Goal: Task Accomplishment & Management: Manage account settings

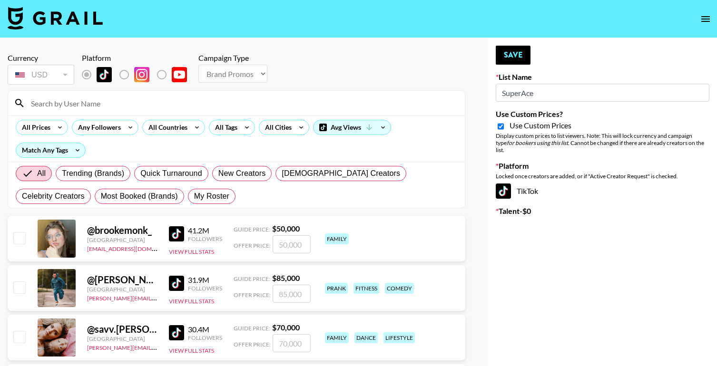
select select "Brand"
click at [508, 54] on button "Save" at bounding box center [513, 55] width 35 height 19
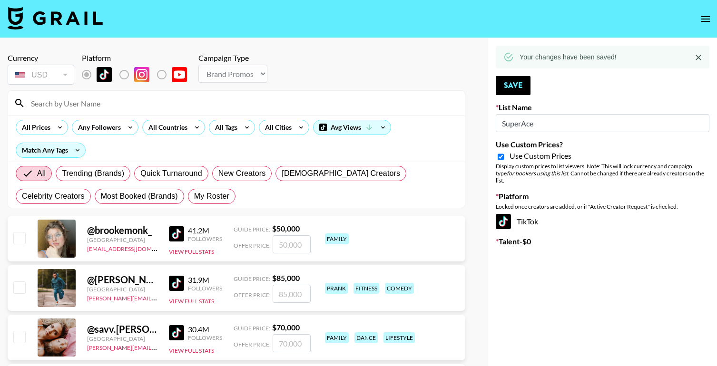
click at [704, 14] on icon "open drawer" at bounding box center [705, 18] width 11 height 11
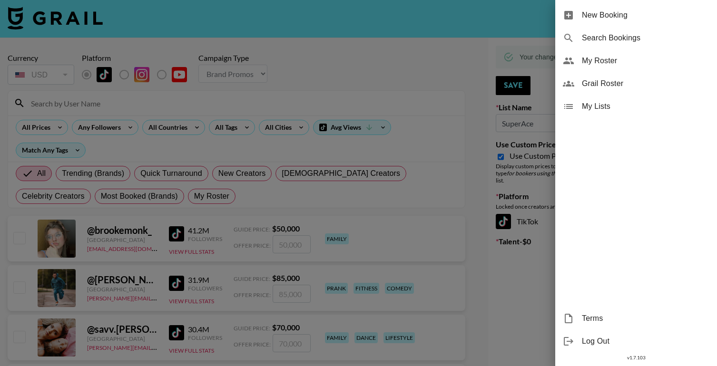
click at [606, 105] on span "My Lists" at bounding box center [646, 106] width 128 height 11
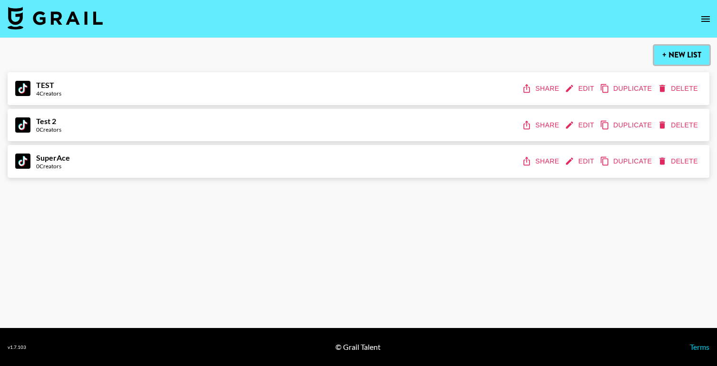
click at [678, 48] on button "+ New List" at bounding box center [681, 55] width 55 height 19
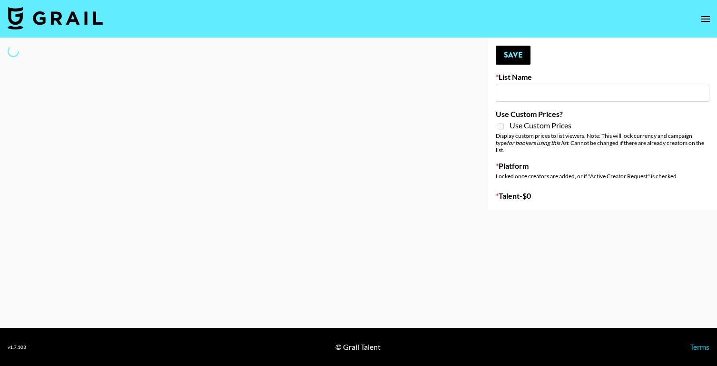
click at [542, 89] on input at bounding box center [603, 93] width 214 height 18
type input "New List"
select select "Song"
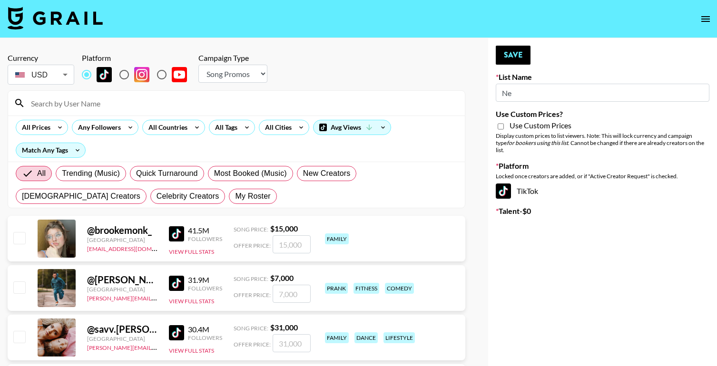
type input "N"
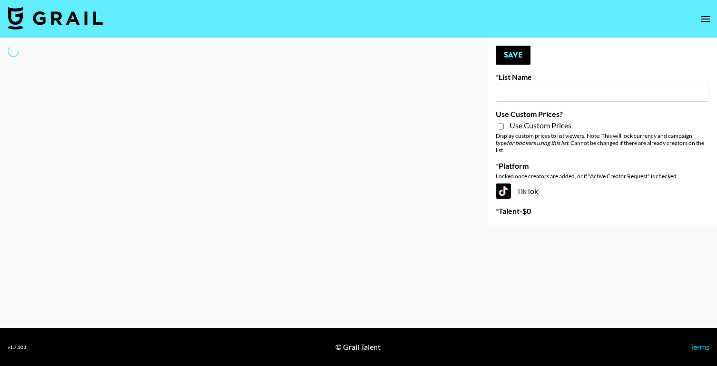
type input "T"
select select "Song"
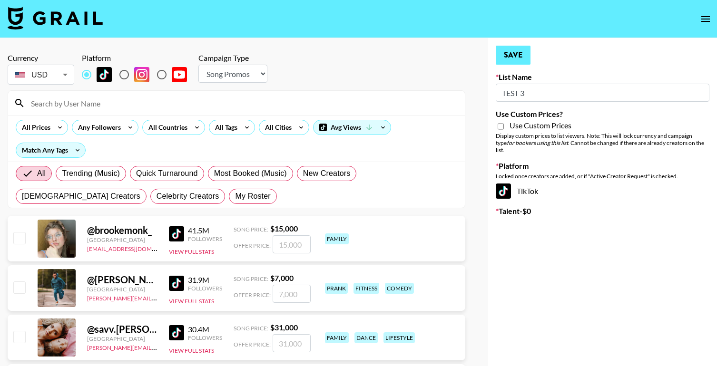
type input "TEST 3"
click at [519, 54] on button "Save" at bounding box center [513, 55] width 35 height 19
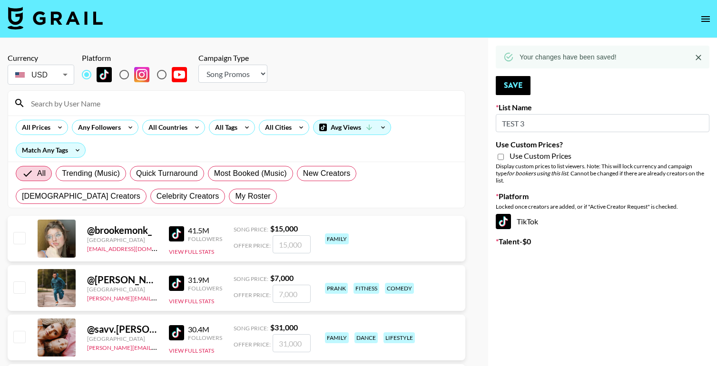
click at [502, 156] on input "Use Custom Prices?" at bounding box center [501, 157] width 6 height 9
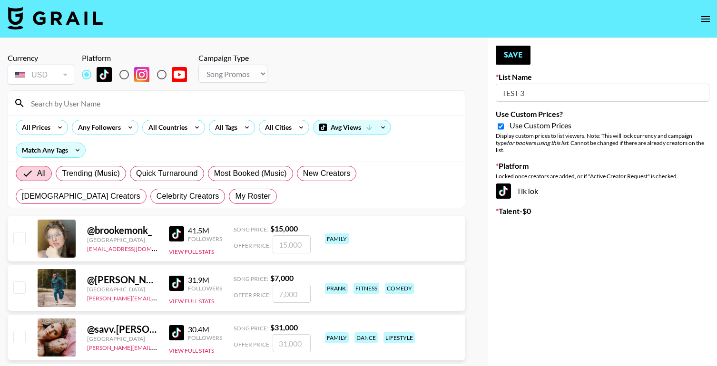
click at [502, 128] on input "Use Custom Prices?" at bounding box center [501, 126] width 6 height 9
checkbox input "false"
click at [255, 73] on select "Choose Type... Song Promos Brand Promos" at bounding box center [232, 74] width 69 height 18
select select "Brand"
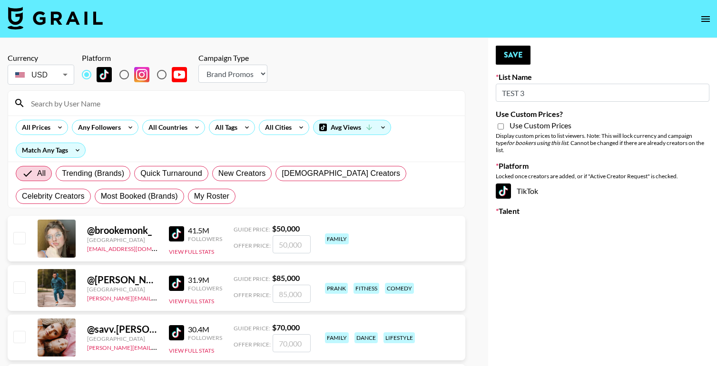
click at [503, 126] on input "Use Custom Prices?" at bounding box center [501, 126] width 6 height 9
checkbox input "true"
